Goal: Task Accomplishment & Management: Complete application form

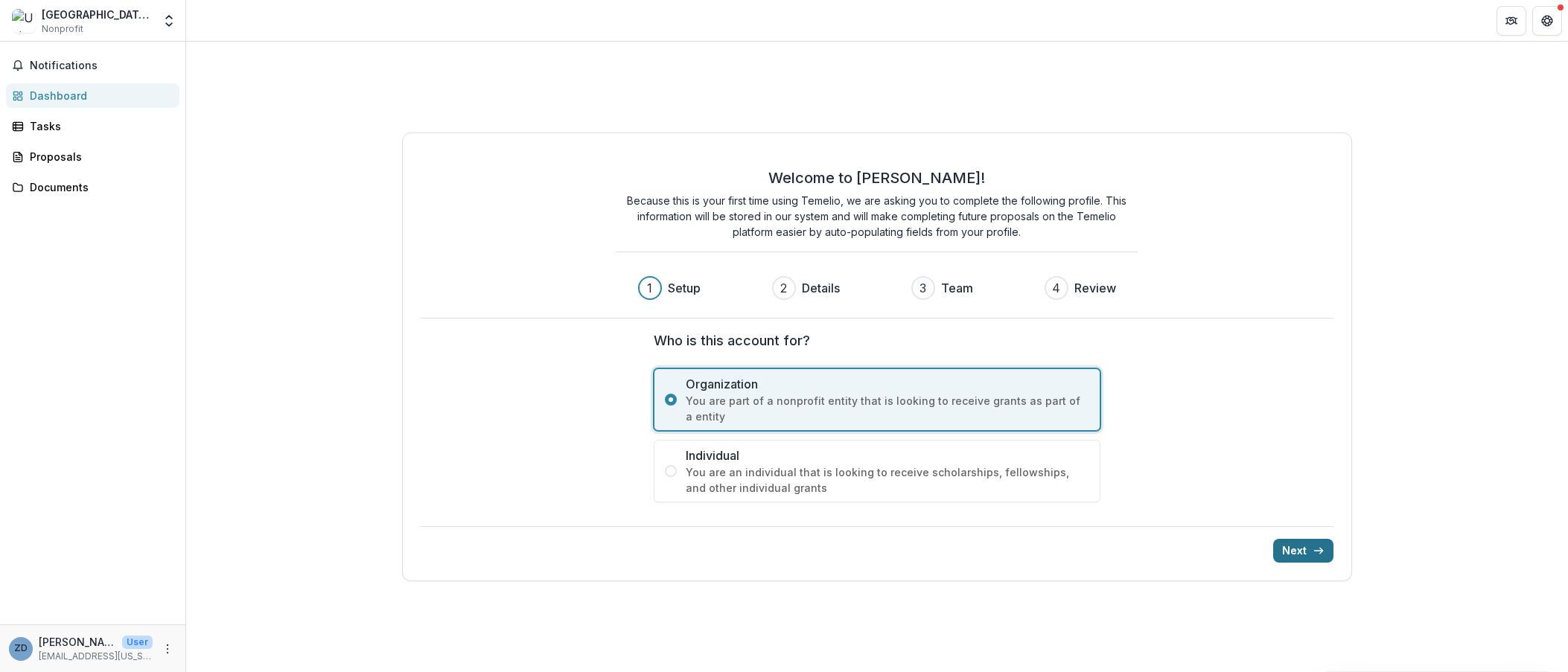
click at [1297, 551] on button "Next" at bounding box center [1303, 551] width 60 height 23
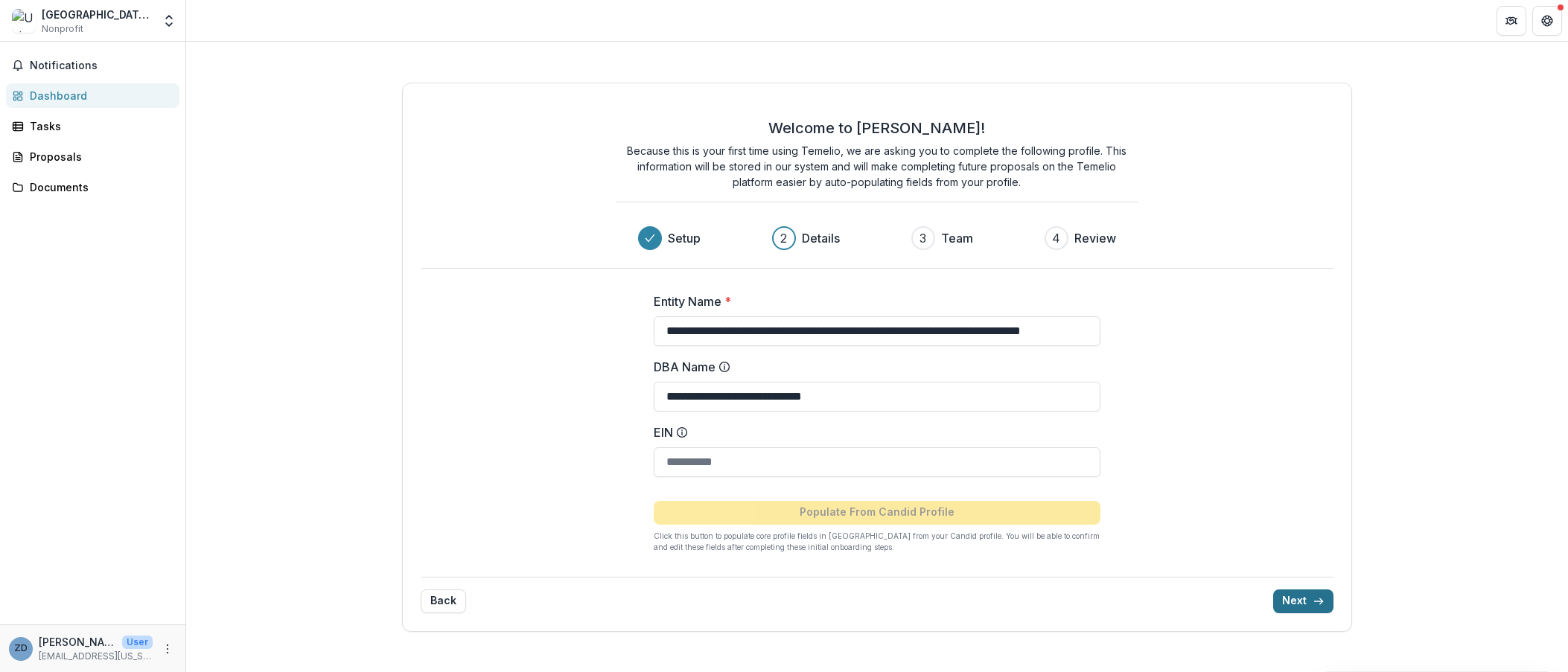
click at [1302, 602] on button "Next" at bounding box center [1303, 602] width 60 height 23
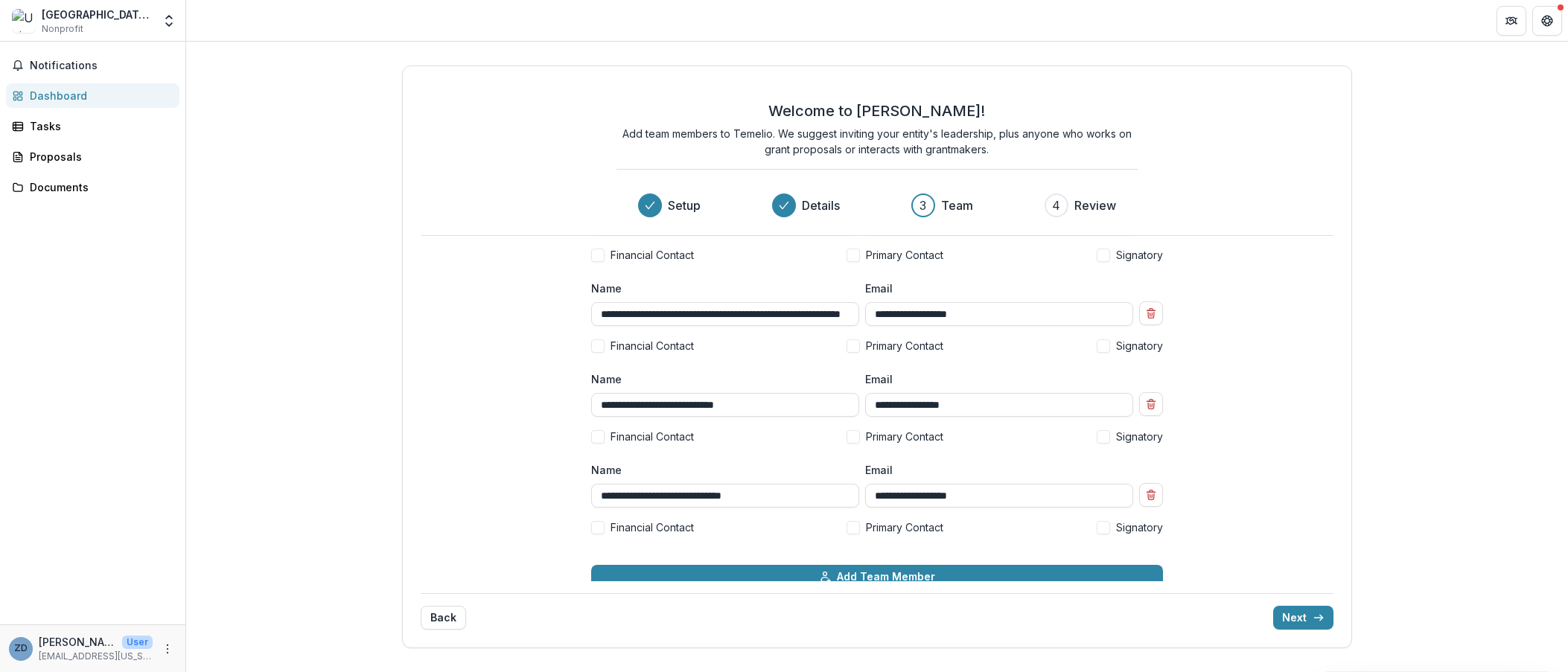
scroll to position [168, 0]
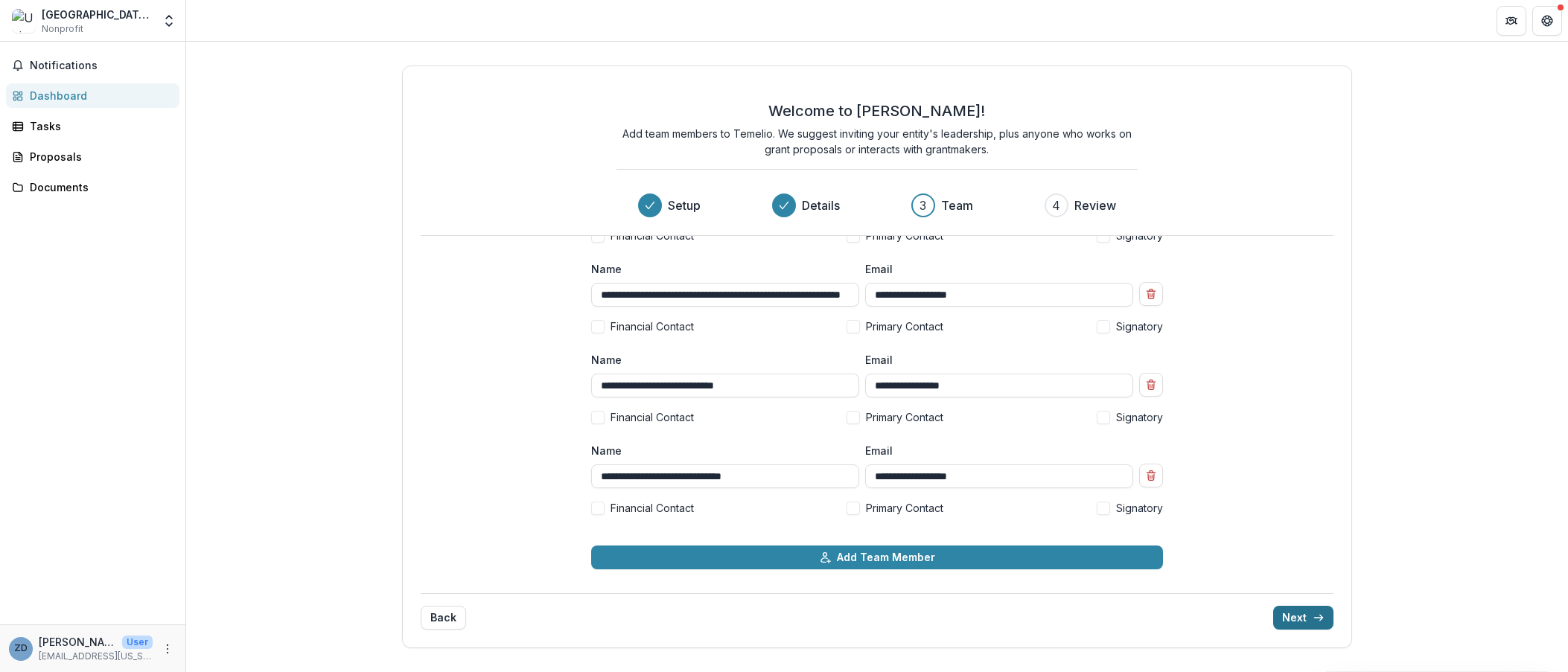
click at [1296, 616] on button "Next" at bounding box center [1303, 618] width 60 height 23
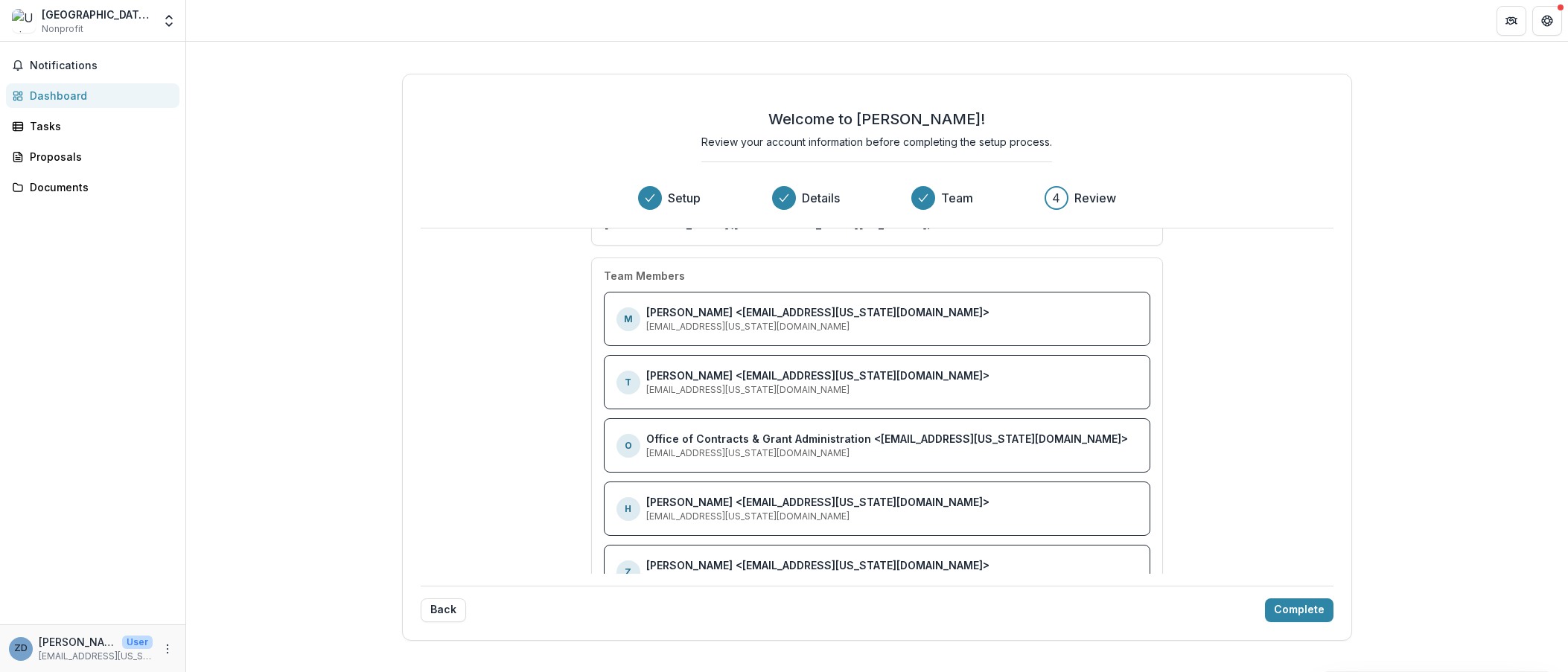
scroll to position [124, 0]
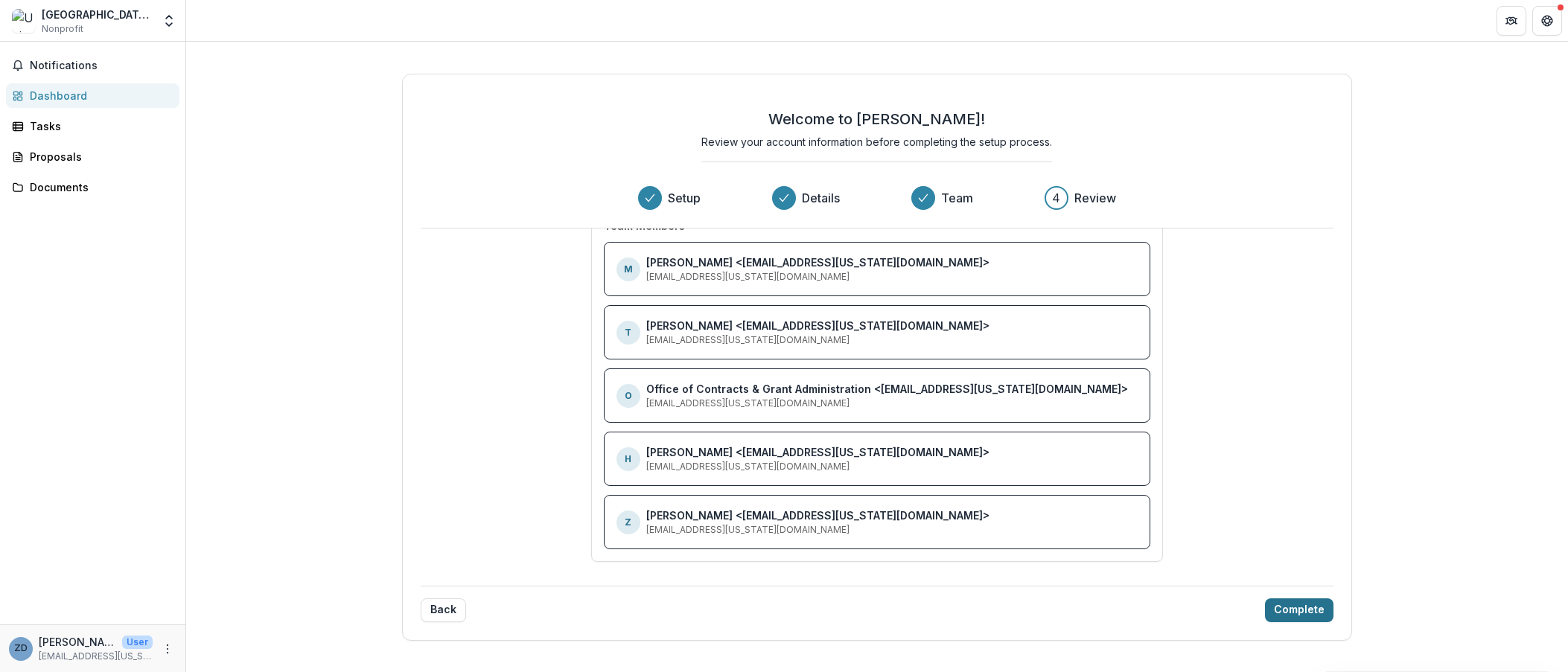
click at [1293, 612] on button "Complete" at bounding box center [1300, 610] width 69 height 23
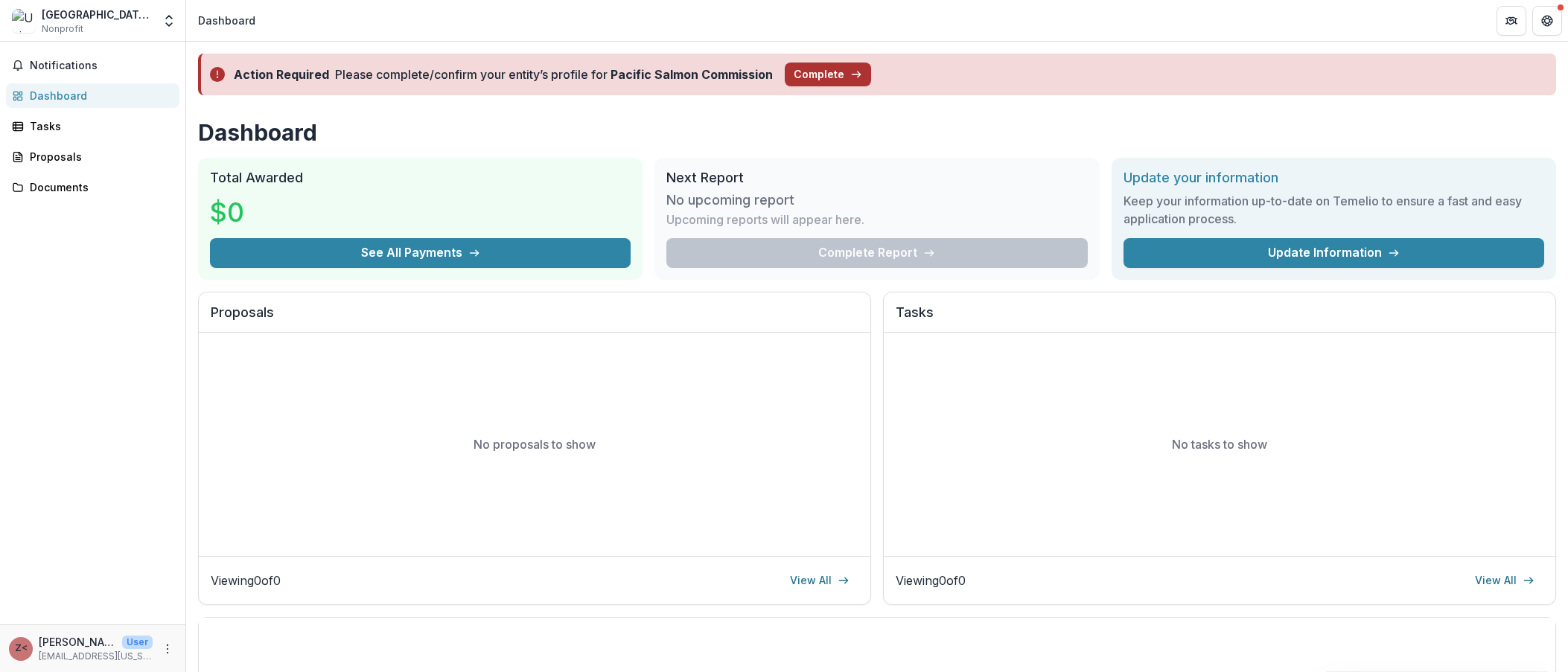
click at [818, 70] on button "Complete" at bounding box center [828, 75] width 86 height 23
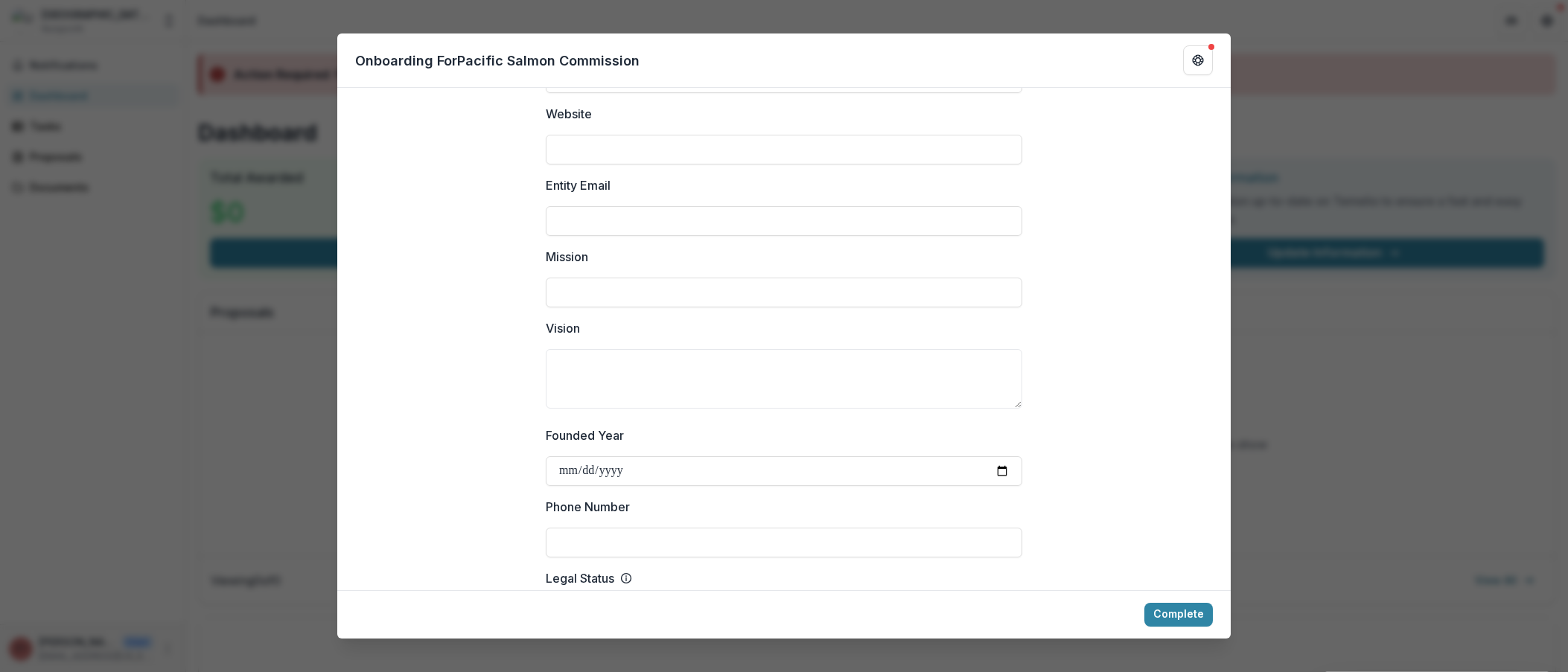
scroll to position [372, 0]
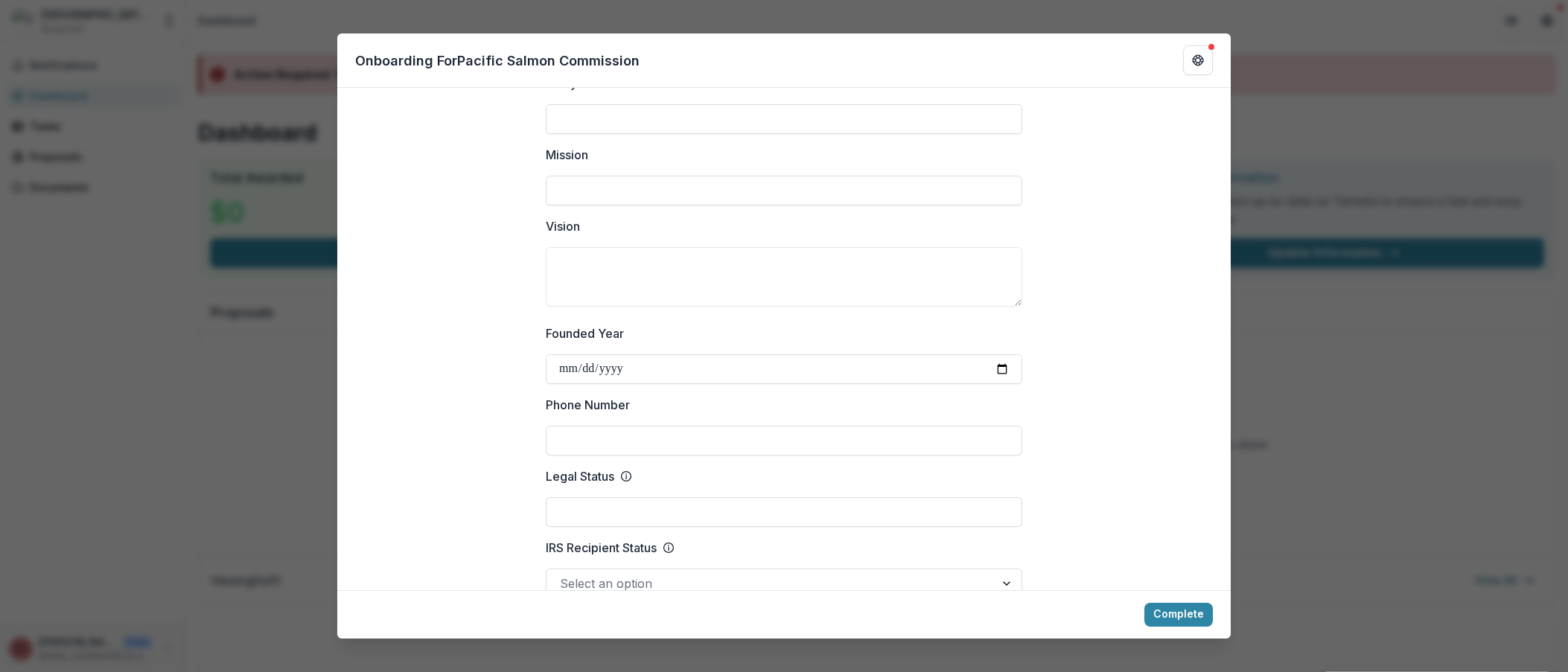
click at [1327, 488] on div "**********" at bounding box center [784, 336] width 1568 height 672
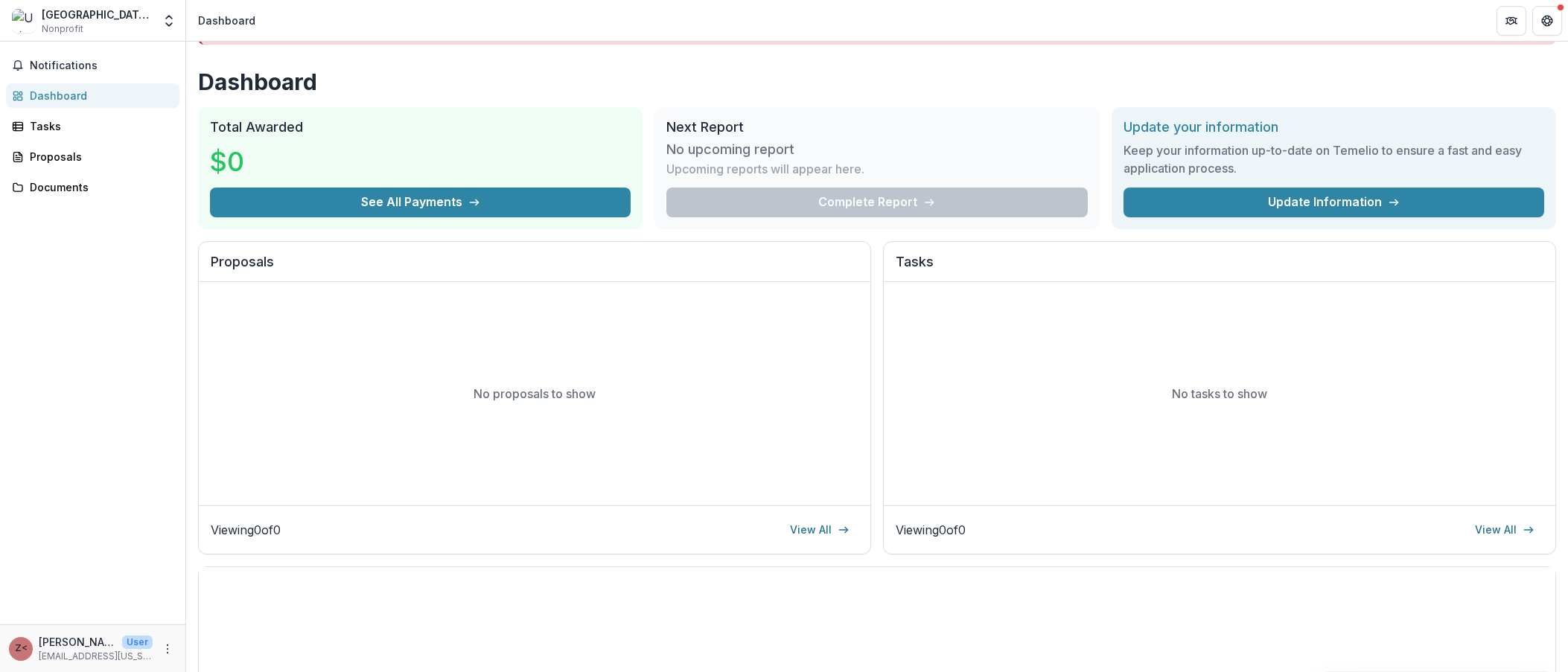
scroll to position [75, 0]
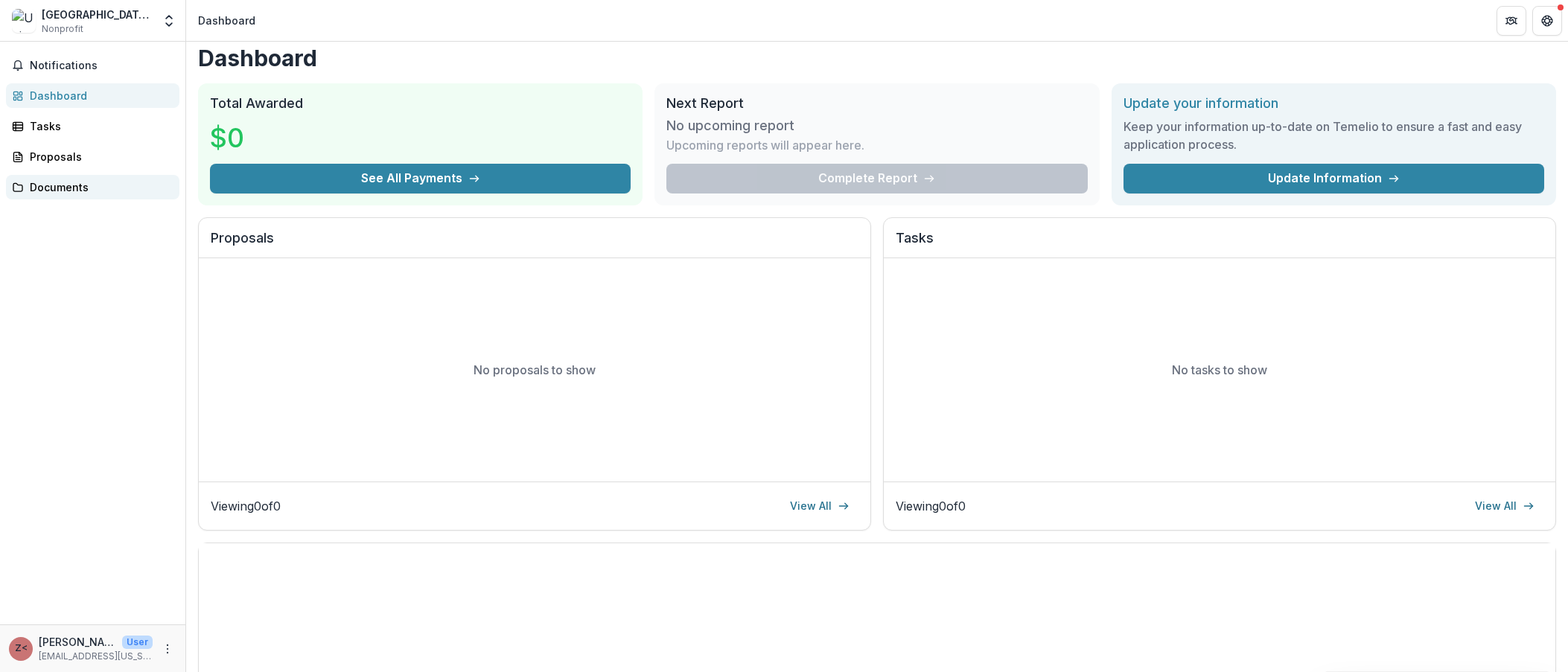
click at [63, 181] on div "Documents" at bounding box center [99, 187] width 137 height 16
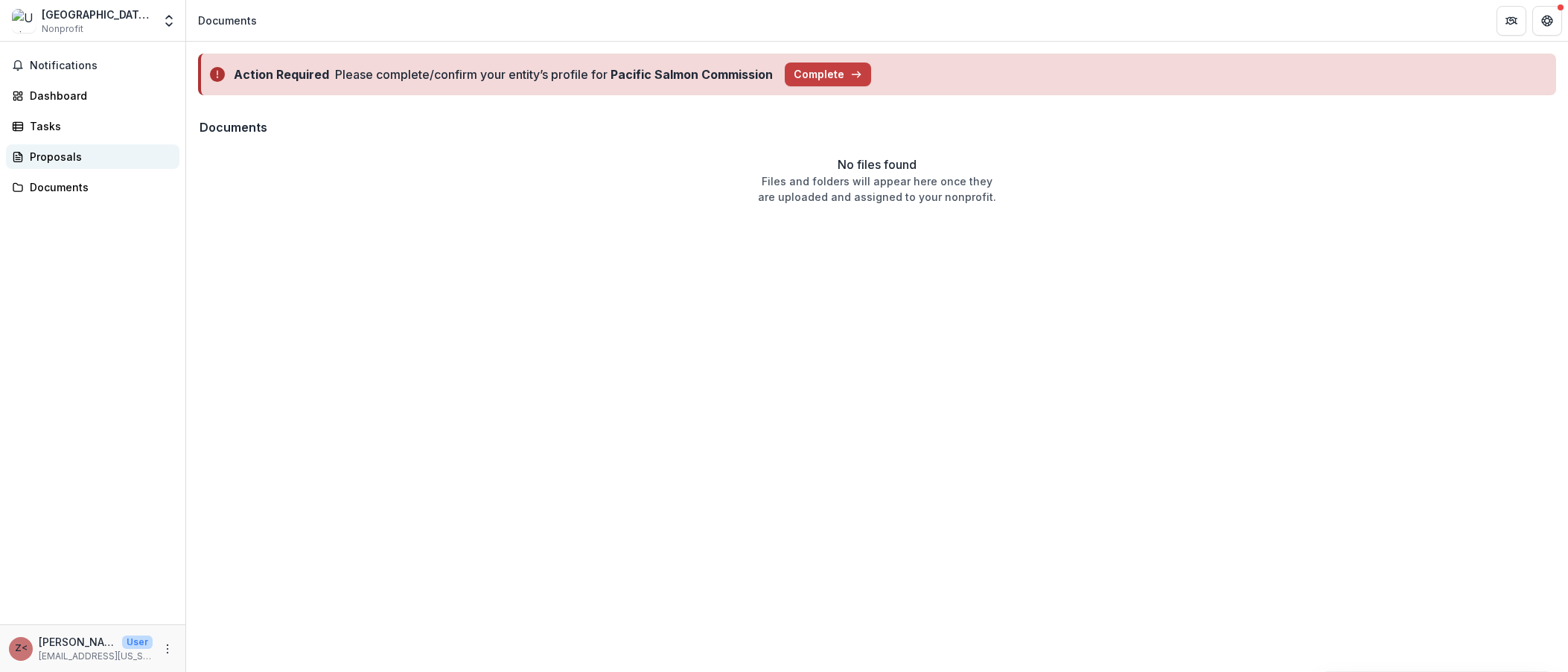
click at [48, 164] on link "Proposals" at bounding box center [92, 156] width 173 height 24
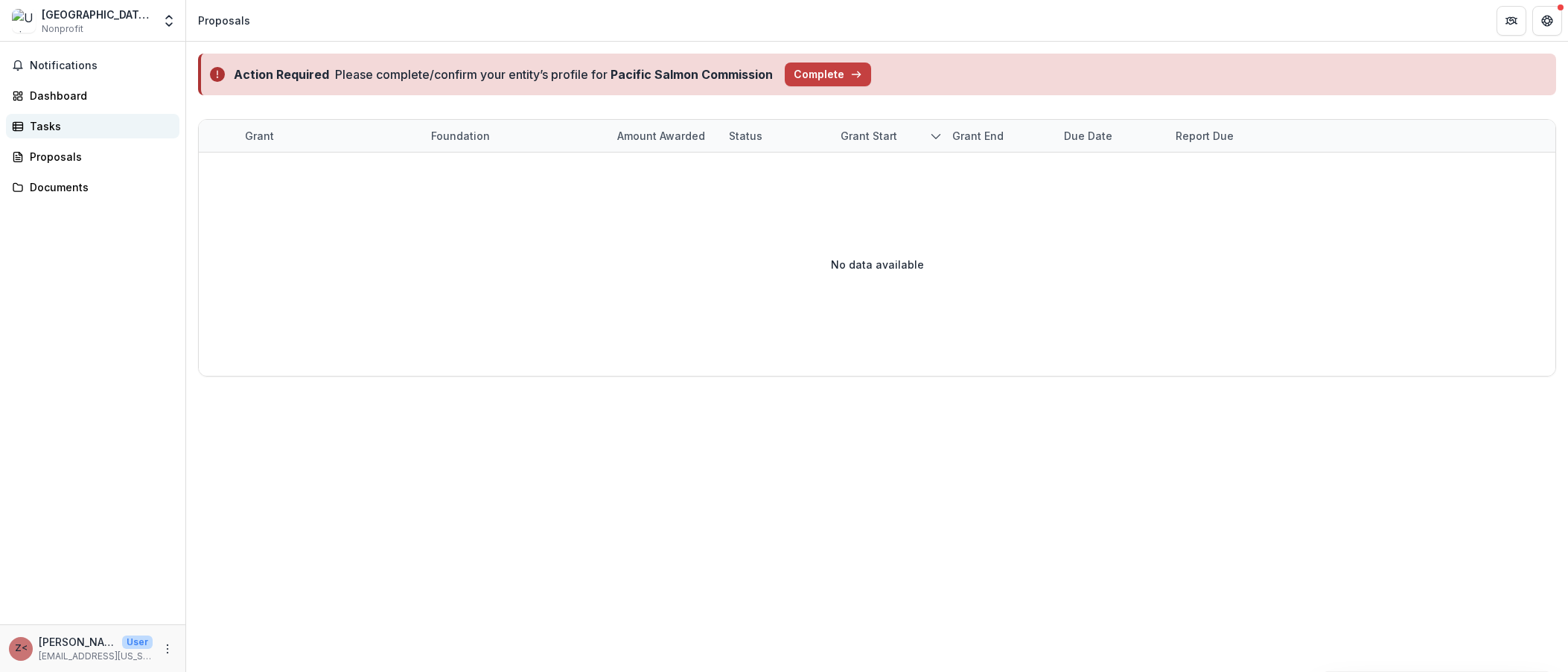
click at [50, 131] on div "Tasks" at bounding box center [99, 126] width 137 height 16
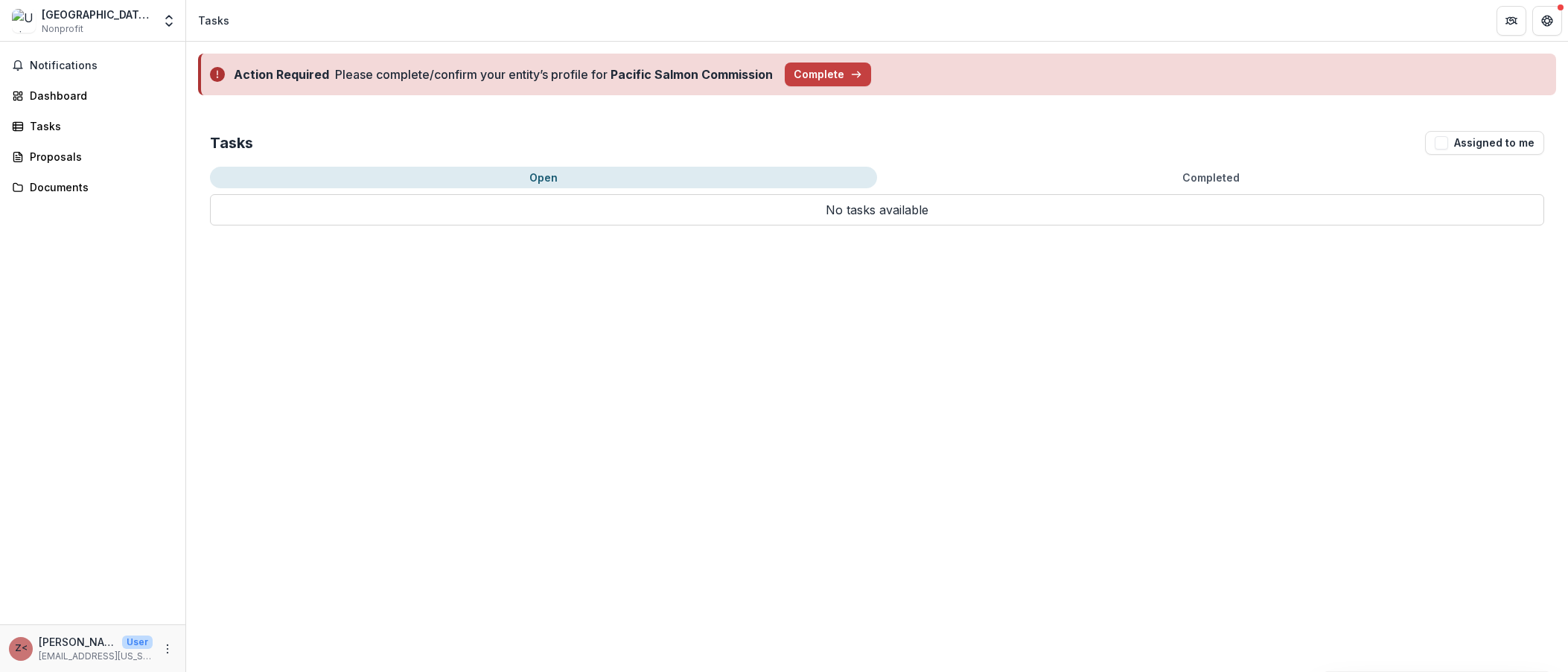
click at [754, 184] on button "Open" at bounding box center [544, 178] width 667 height 22
click at [73, 72] on button "Notifications" at bounding box center [92, 65] width 173 height 23
click at [61, 100] on div "Dashboard" at bounding box center [99, 96] width 137 height 16
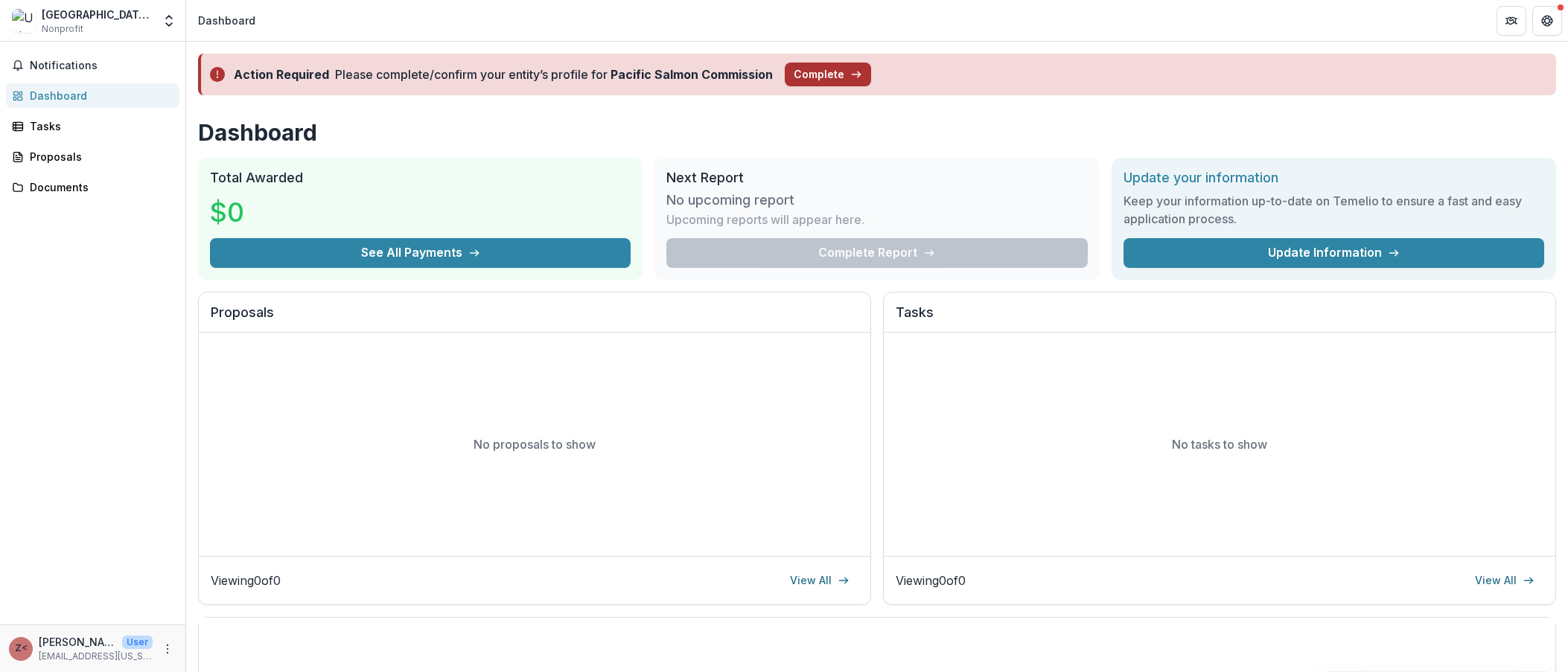
click at [837, 75] on button "Complete" at bounding box center [828, 75] width 86 height 23
